Goal: Information Seeking & Learning: Find specific fact

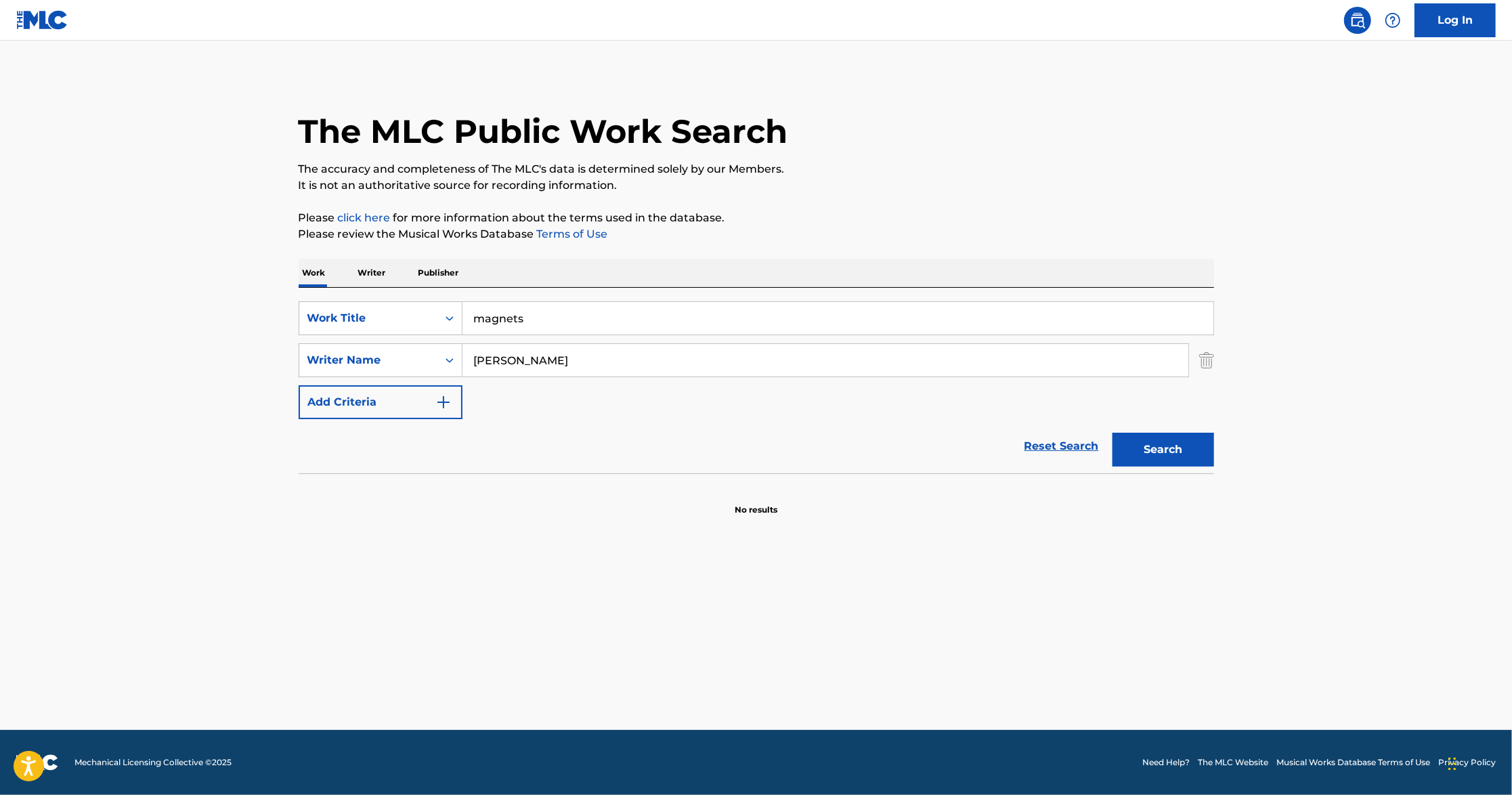
click at [539, 359] on input "[PERSON_NAME]" at bounding box center [826, 360] width 726 height 33
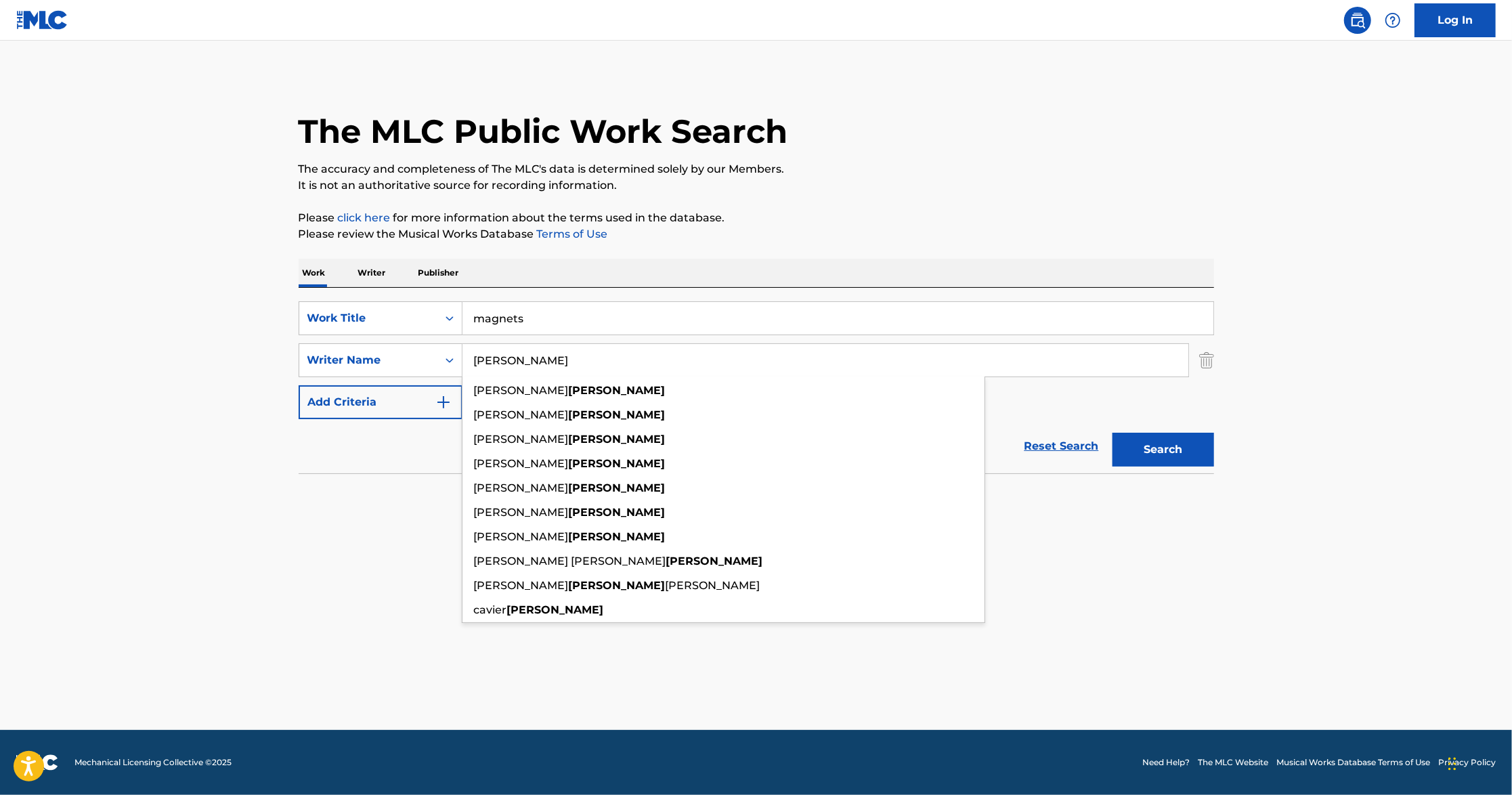
click at [539, 359] on input "[PERSON_NAME]" at bounding box center [826, 360] width 726 height 33
click at [539, 360] on input "[PERSON_NAME]" at bounding box center [826, 360] width 726 height 33
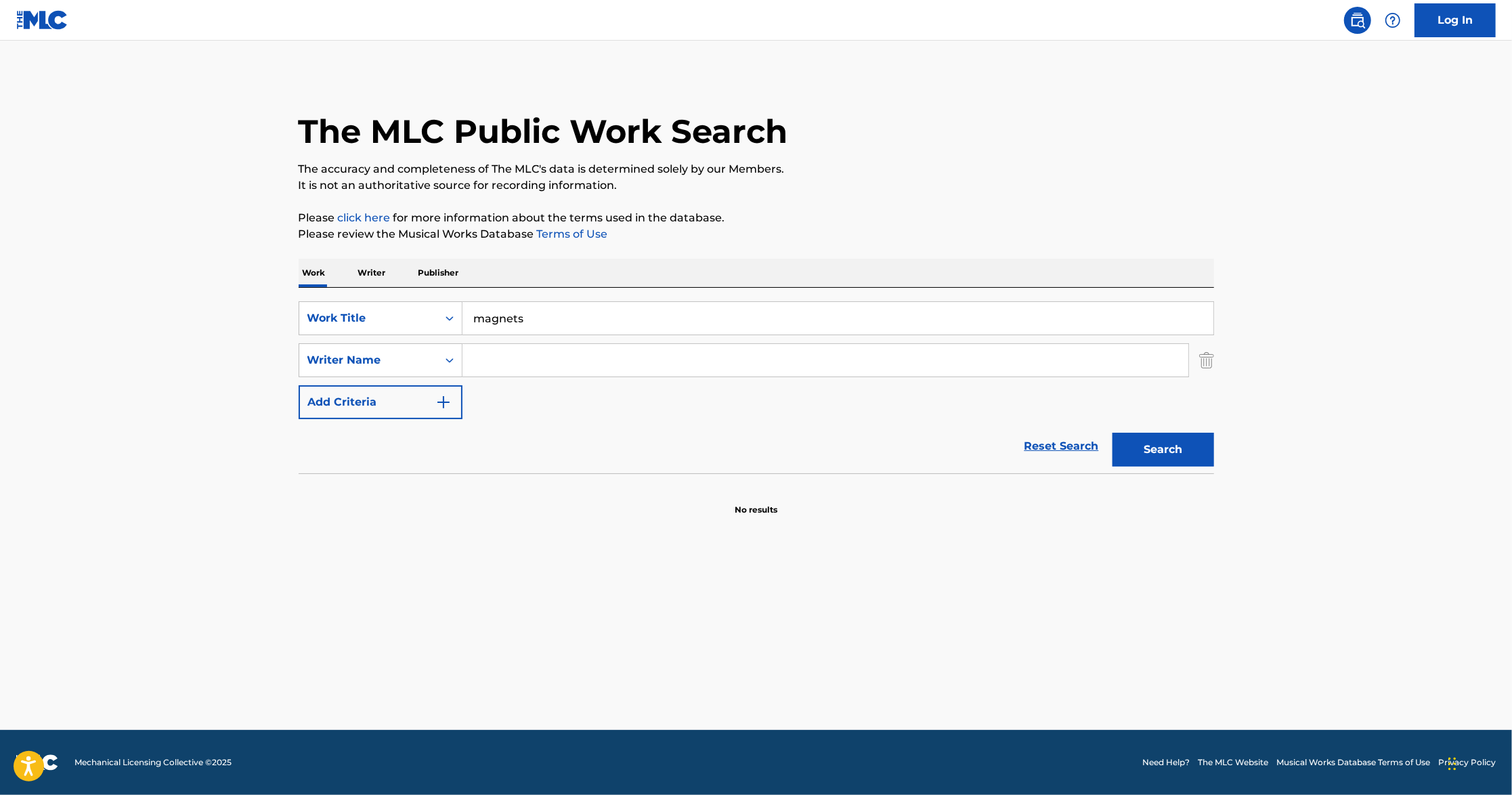
click at [1113, 433] on button "Search" at bounding box center [1164, 450] width 102 height 34
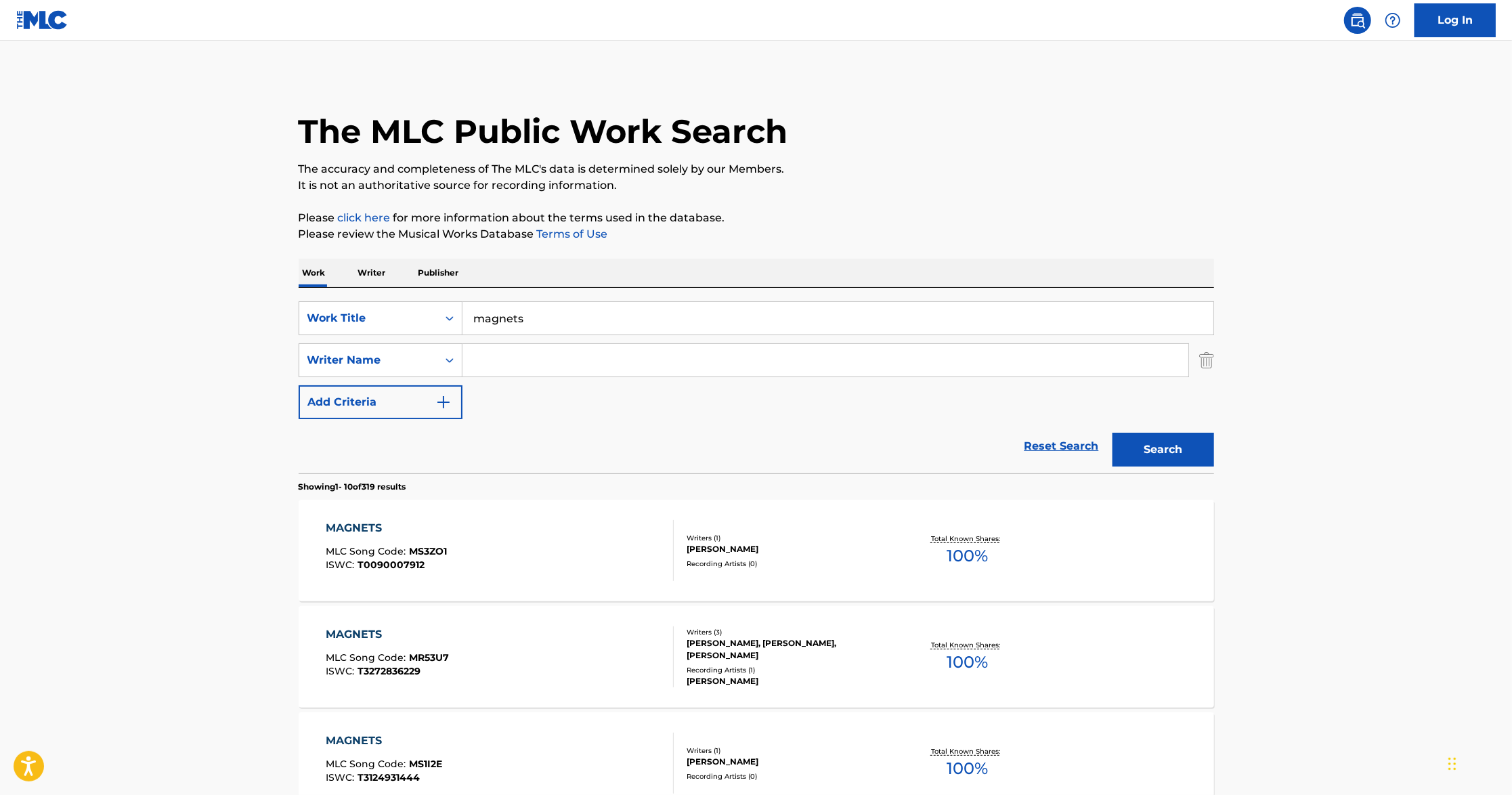
click at [511, 359] on input "Search Form" at bounding box center [826, 360] width 726 height 33
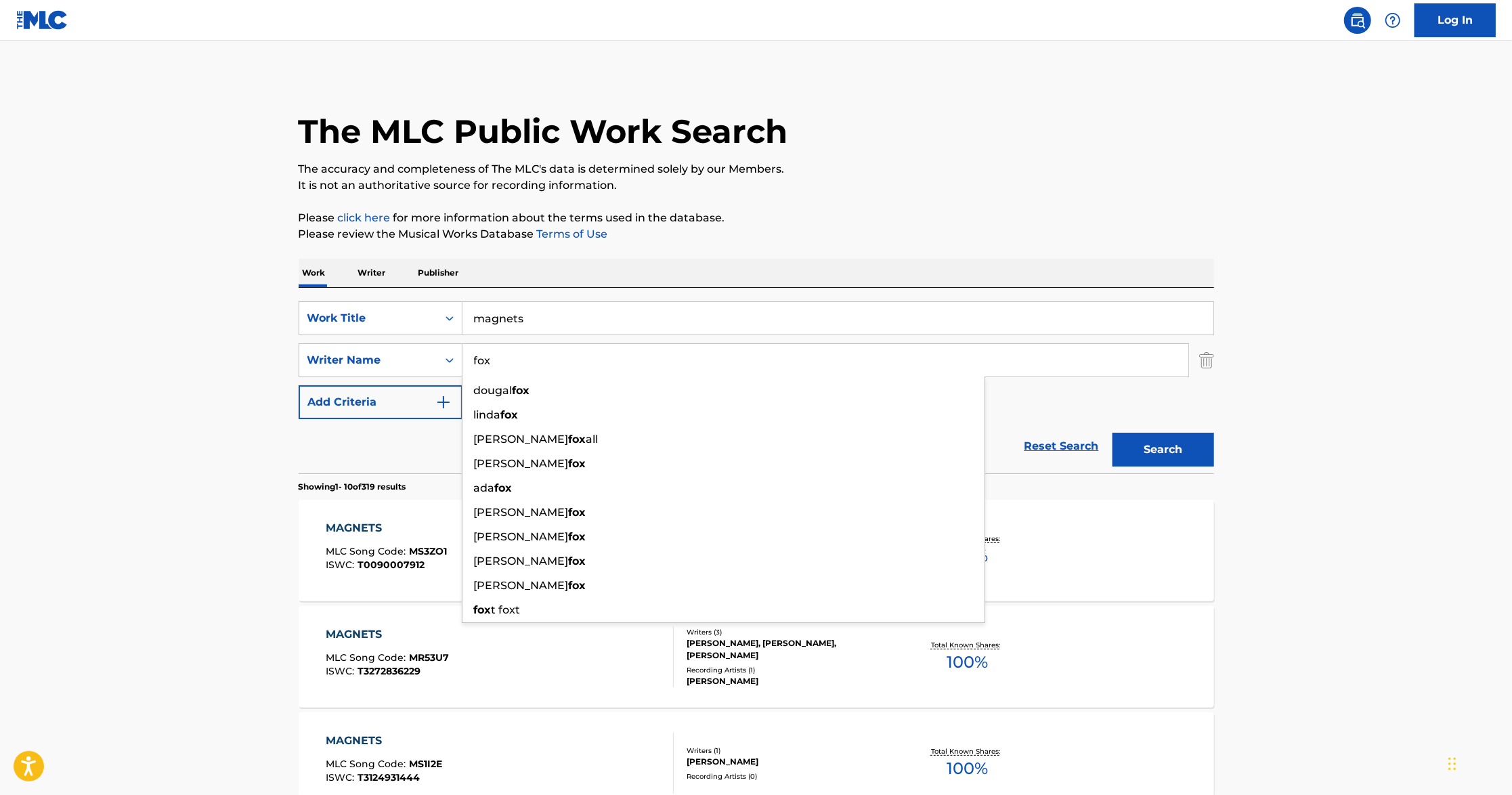
type input "fox"
click at [1113, 433] on button "Search" at bounding box center [1164, 450] width 102 height 34
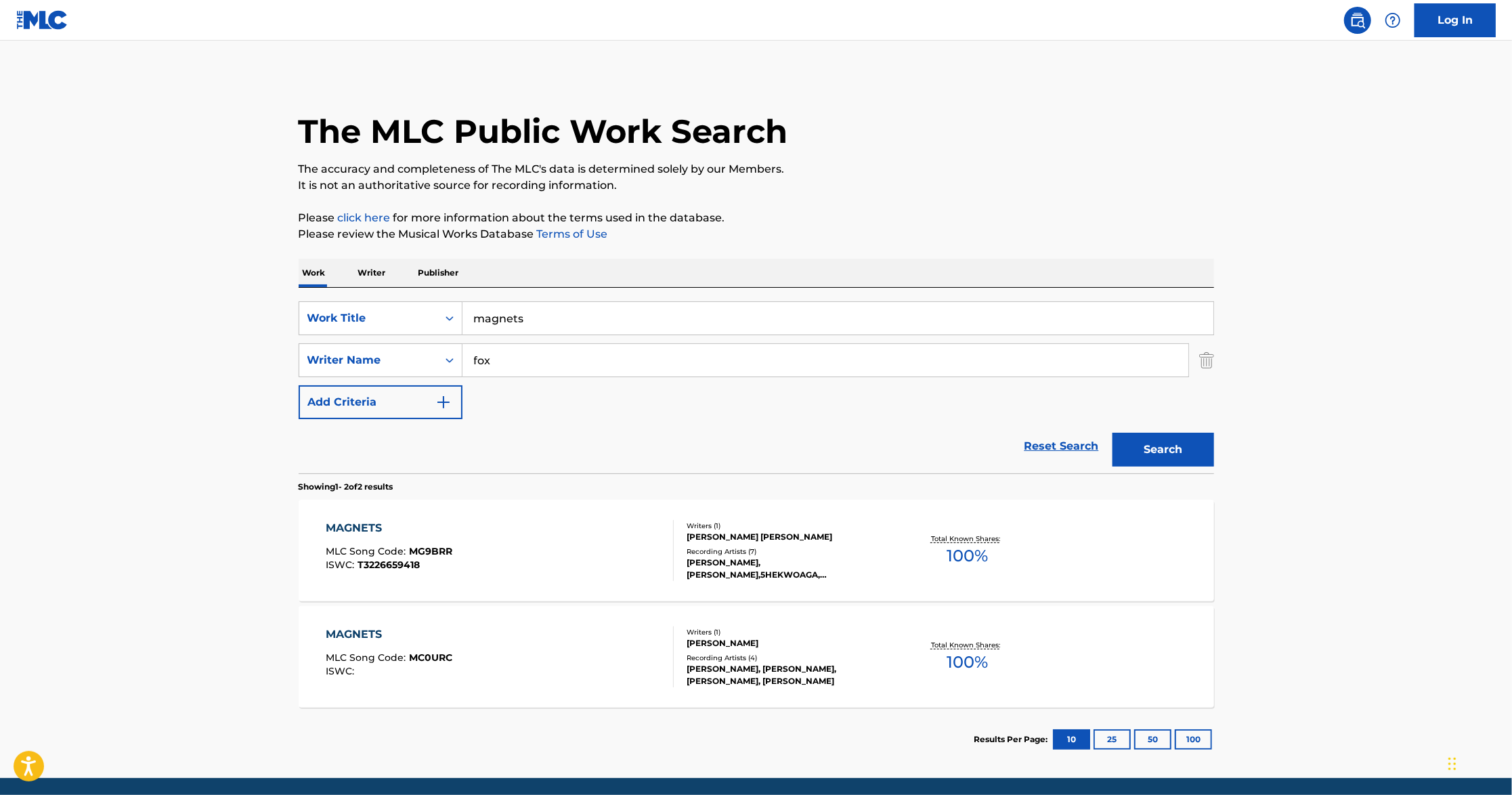
click at [867, 546] on div "Writers ( 1 ) [PERSON_NAME] [PERSON_NAME] Recording Artists ( 7 ) [PERSON_NAME]…" at bounding box center [783, 550] width 218 height 60
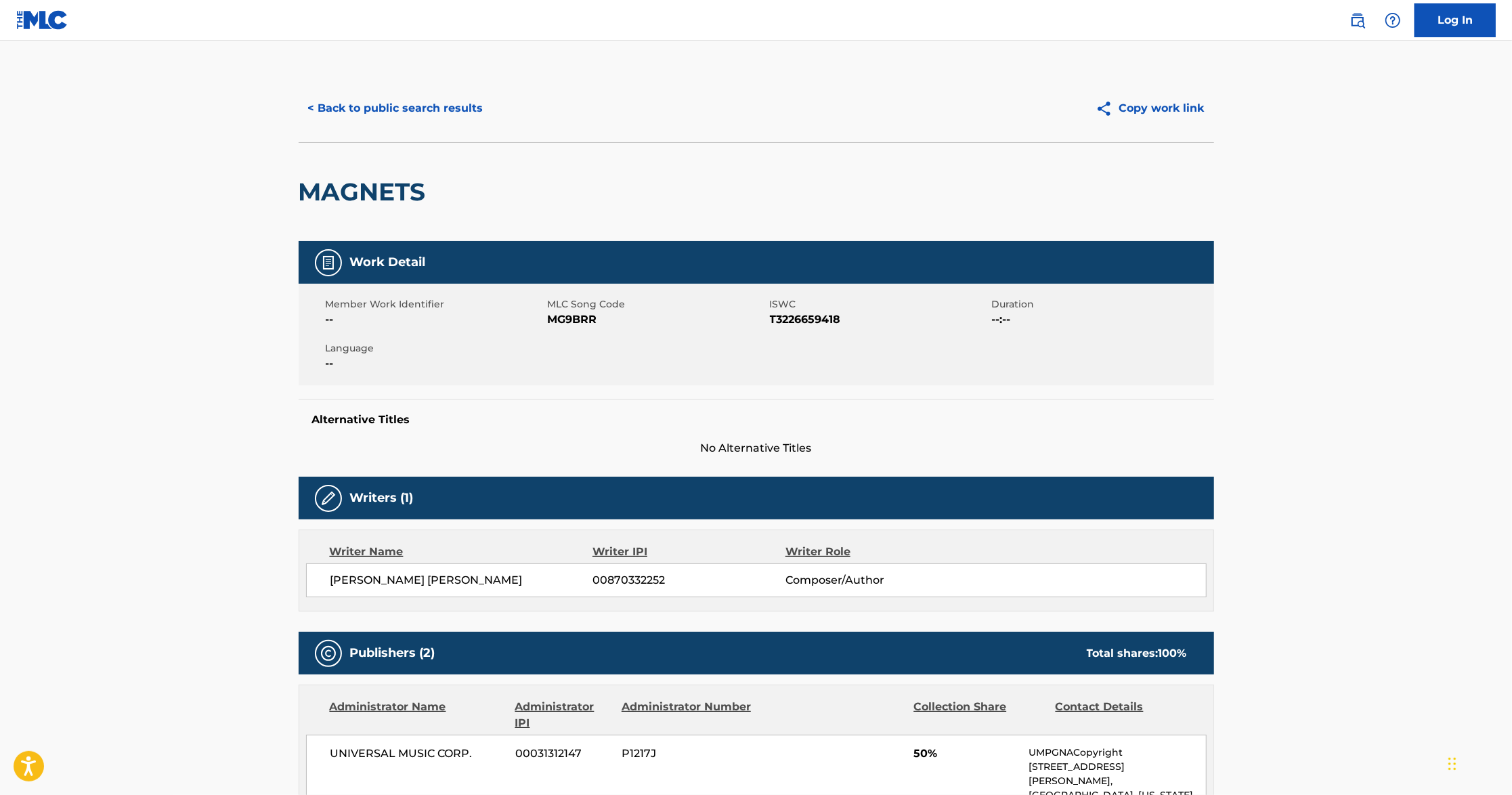
click at [390, 101] on button "< Back to public search results" at bounding box center [396, 108] width 194 height 34
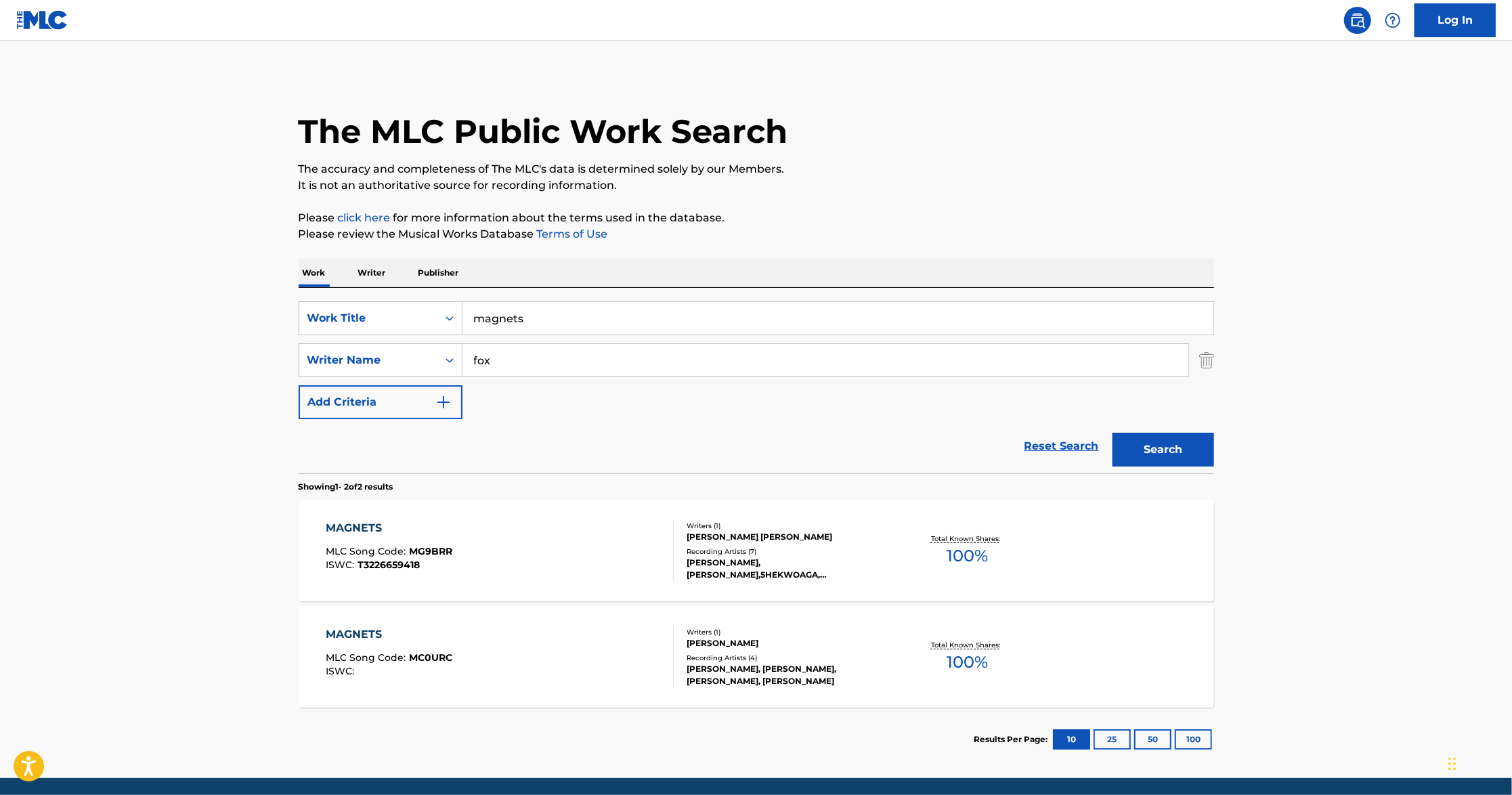
click at [551, 318] on input "magnets" at bounding box center [838, 319] width 751 height 33
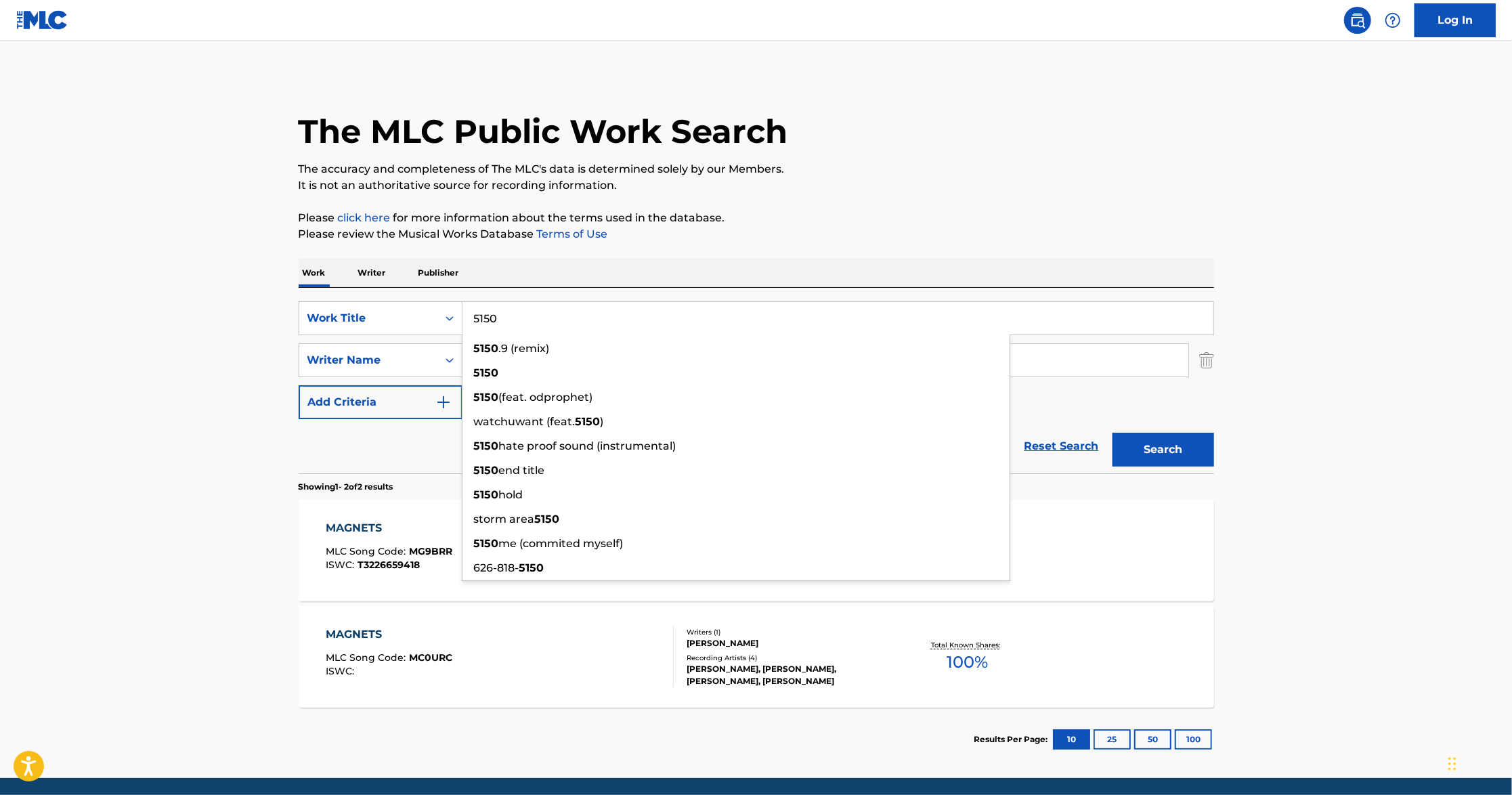
type input "5150"
click at [1412, 467] on main "The MLC Public Work Search The accuracy and completeness of The MLC's data is d…" at bounding box center [756, 410] width 1512 height 738
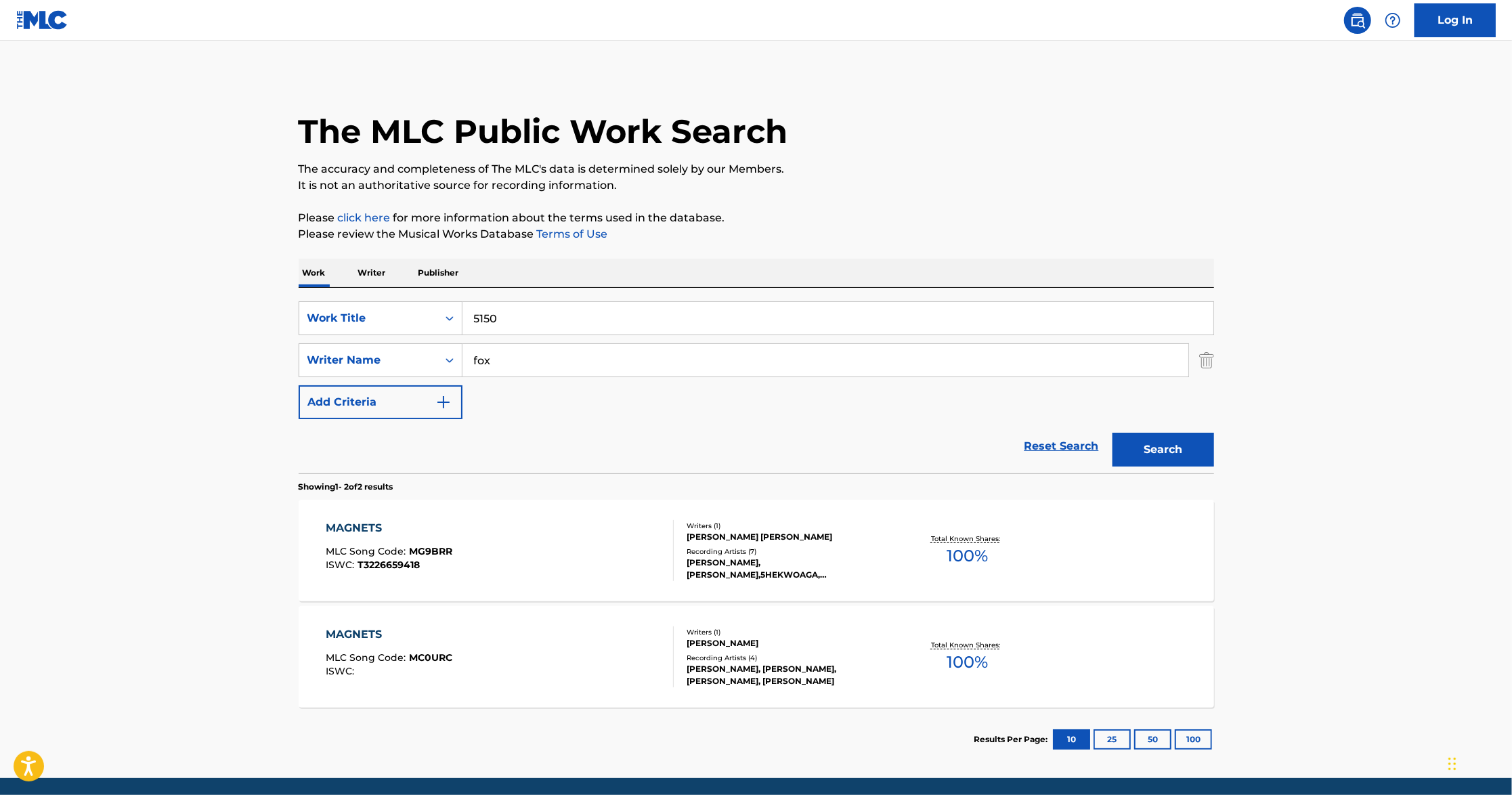
click at [622, 362] on input "fox" at bounding box center [826, 360] width 726 height 33
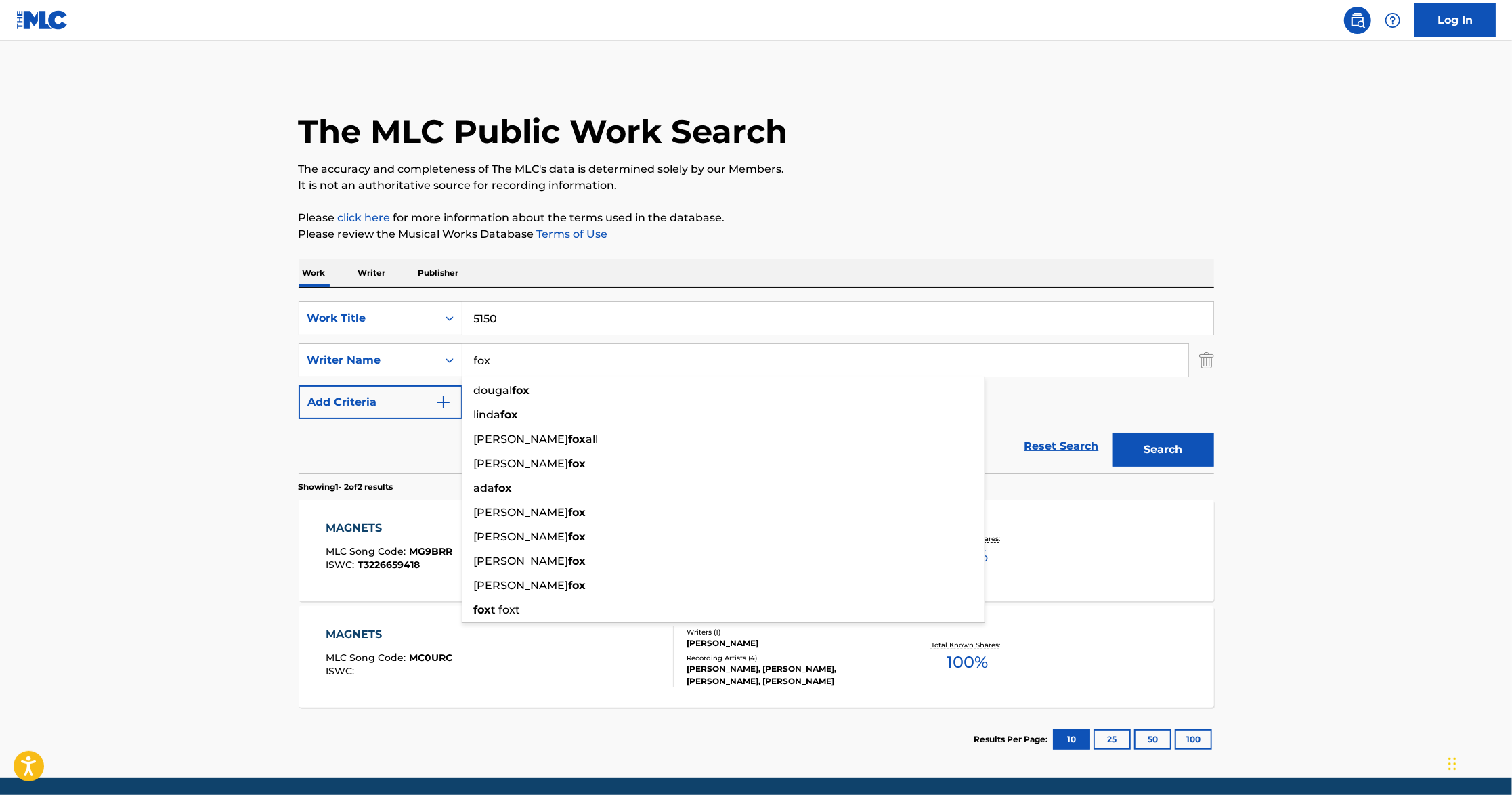
click at [622, 362] on input "fox" at bounding box center [826, 360] width 726 height 33
paste input "Bentley"
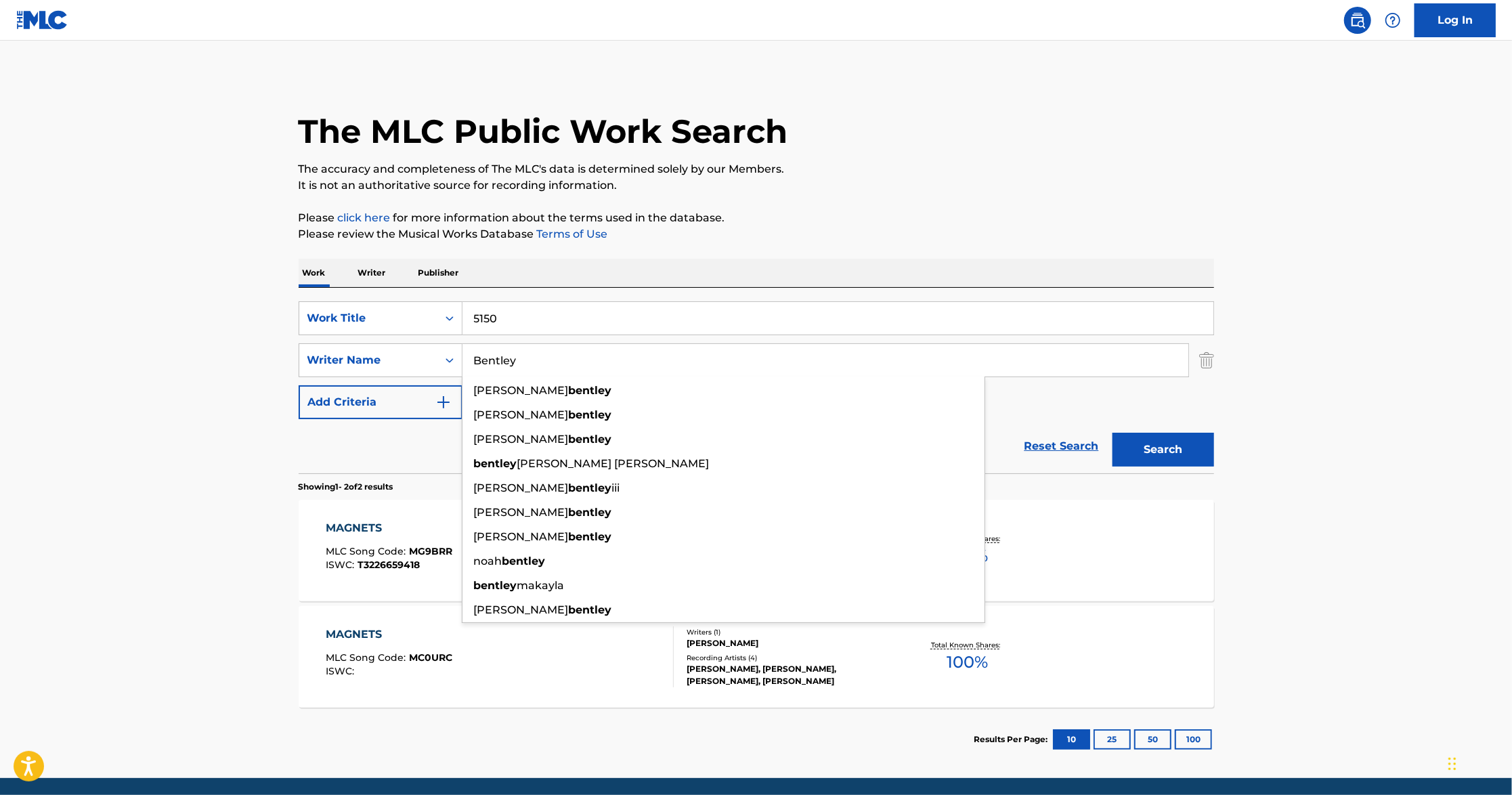
type input "Bentley"
click at [1113, 433] on button "Search" at bounding box center [1164, 450] width 102 height 34
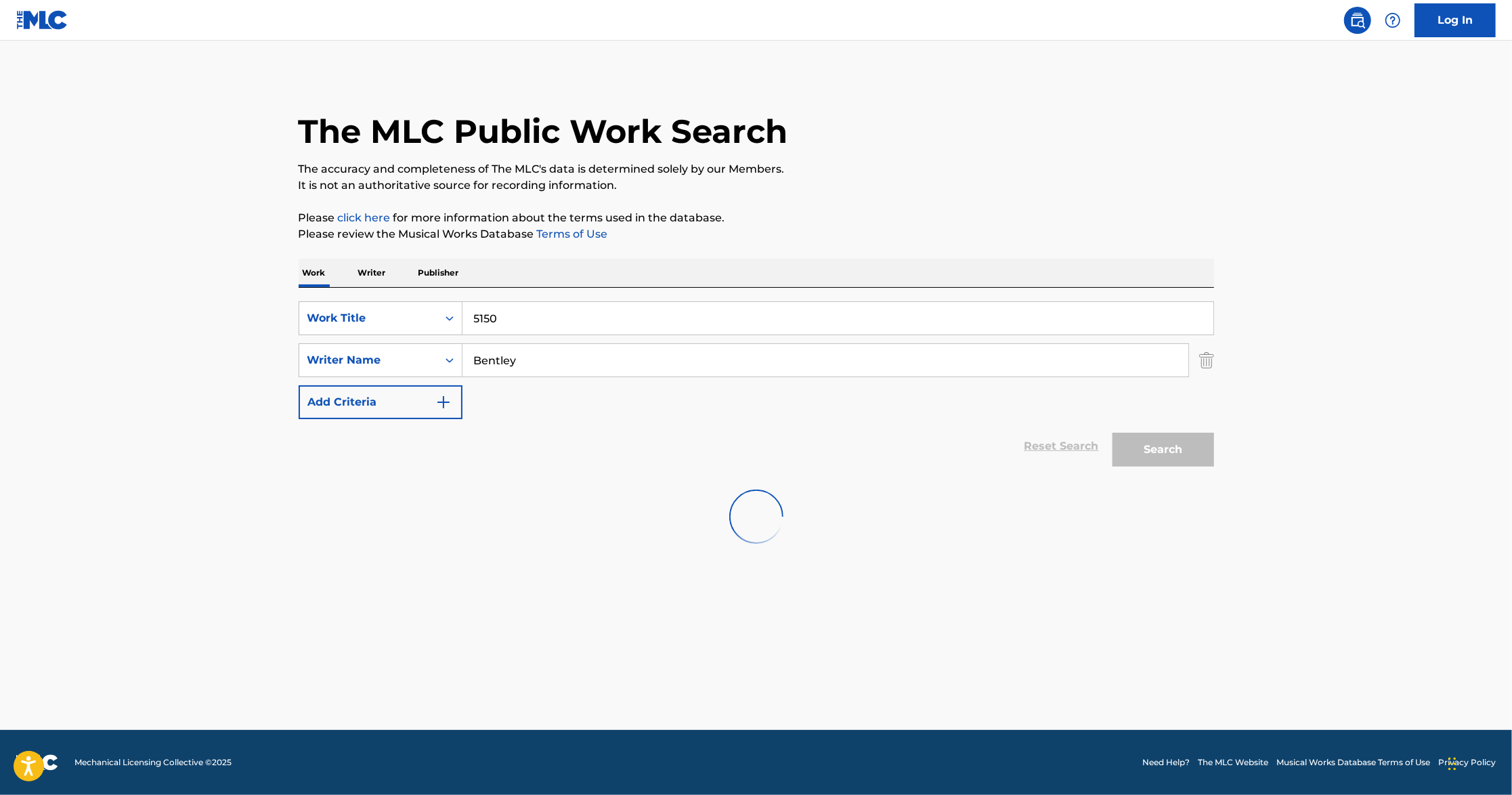
click at [597, 312] on input "5150" at bounding box center [838, 319] width 751 height 33
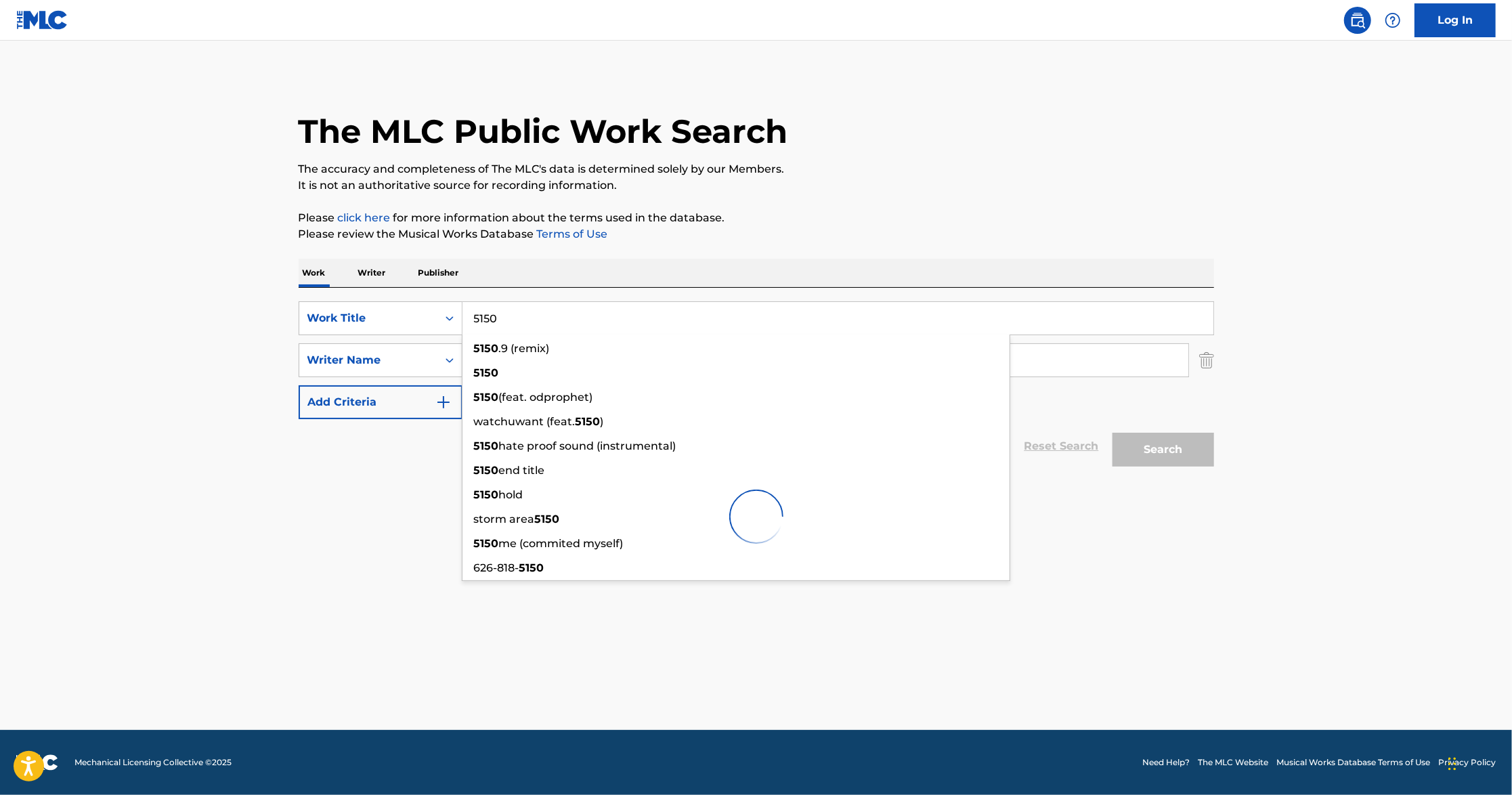
click at [597, 312] on input "5150" at bounding box center [838, 319] width 751 height 33
paste input "[DEMOGRAPHIC_DATA] Loves Me"
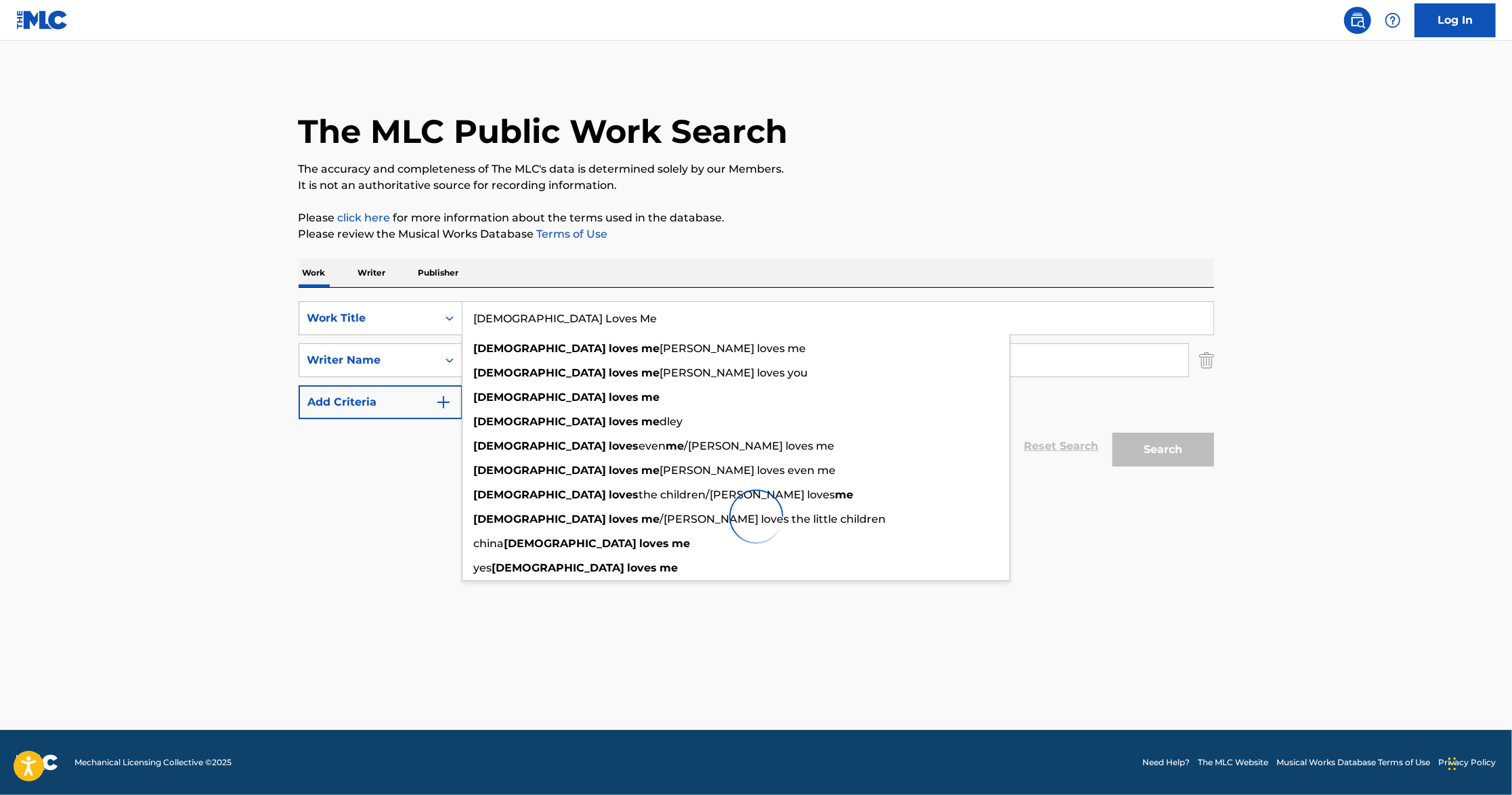
type input "[DEMOGRAPHIC_DATA] Loves Me"
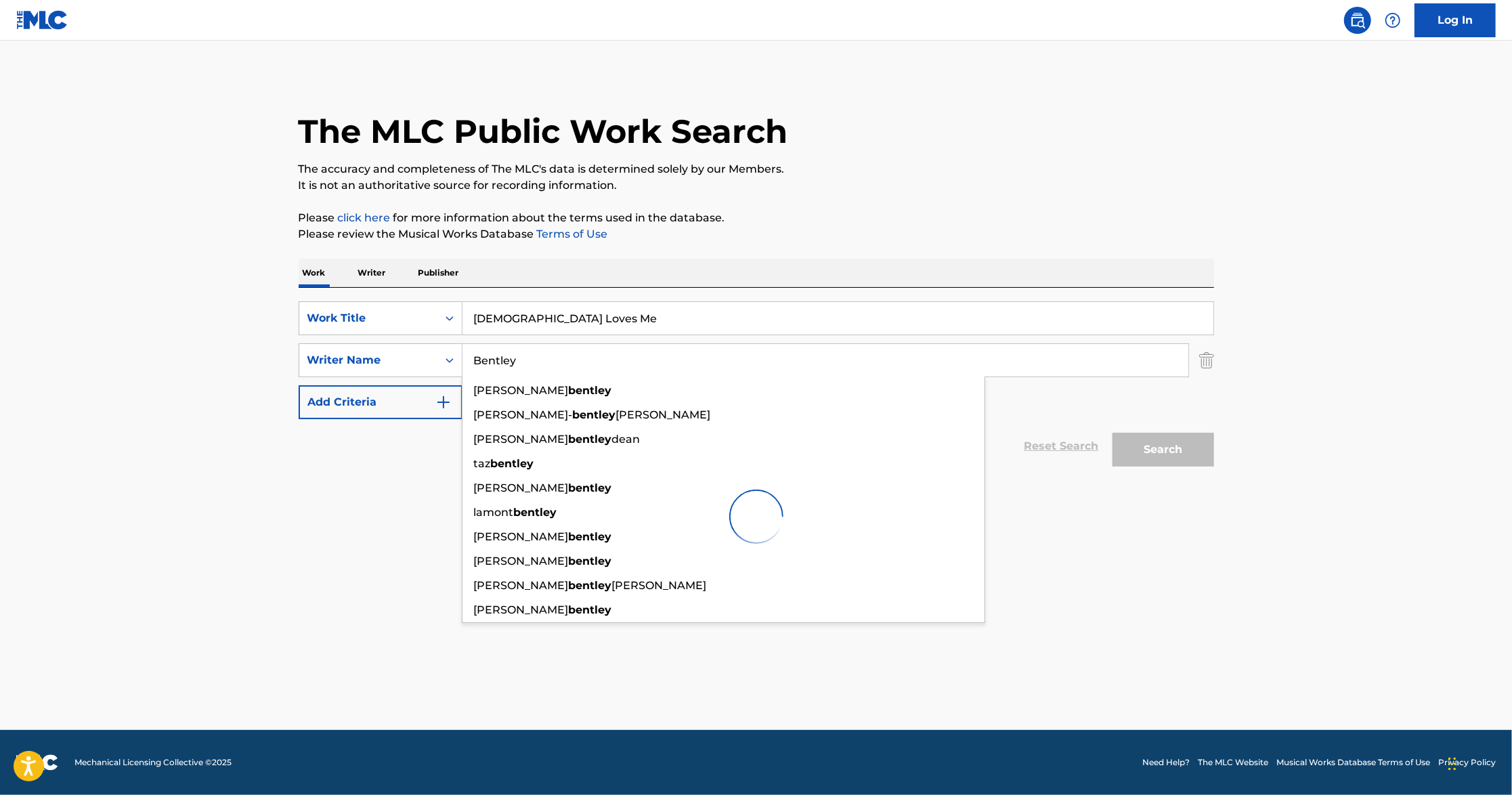
click at [539, 371] on input "Bentley" at bounding box center [826, 360] width 726 height 33
paste input "Nergenah"
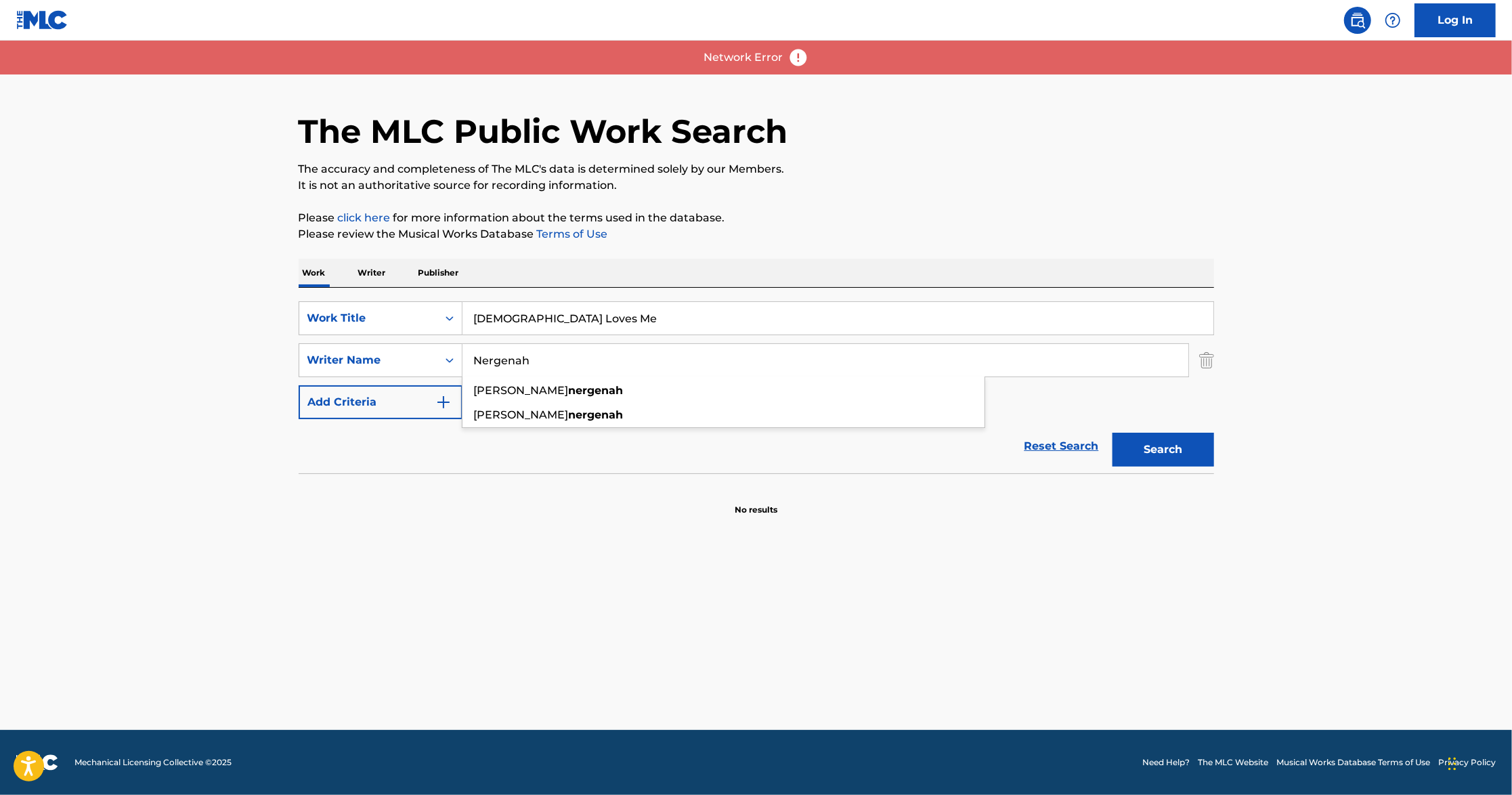
type input "Nergenah"
click at [1113, 433] on button "Search" at bounding box center [1164, 450] width 102 height 34
click at [1196, 453] on button "Search" at bounding box center [1164, 450] width 102 height 34
